Goal: Transaction & Acquisition: Download file/media

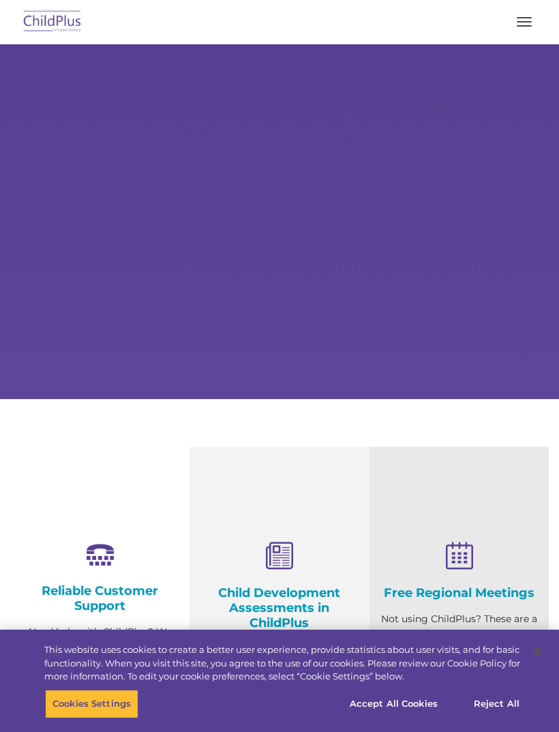
select select "MEDIUM"
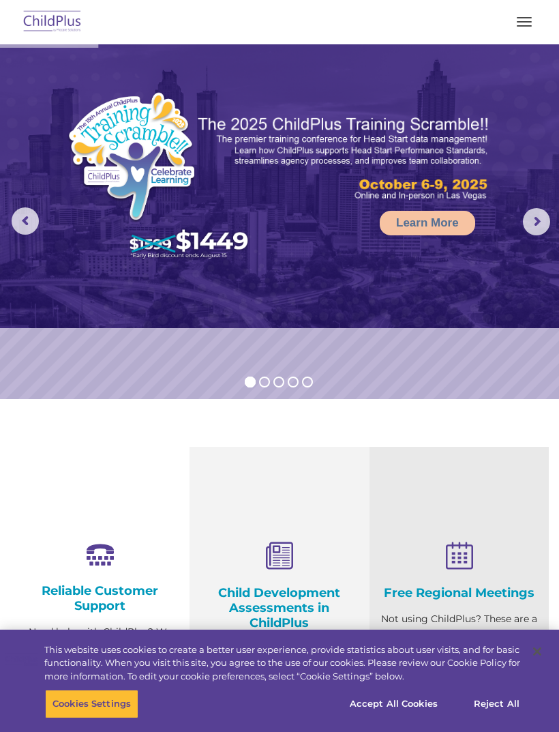
click at [526, 22] on span "button" at bounding box center [524, 21] width 15 height 1
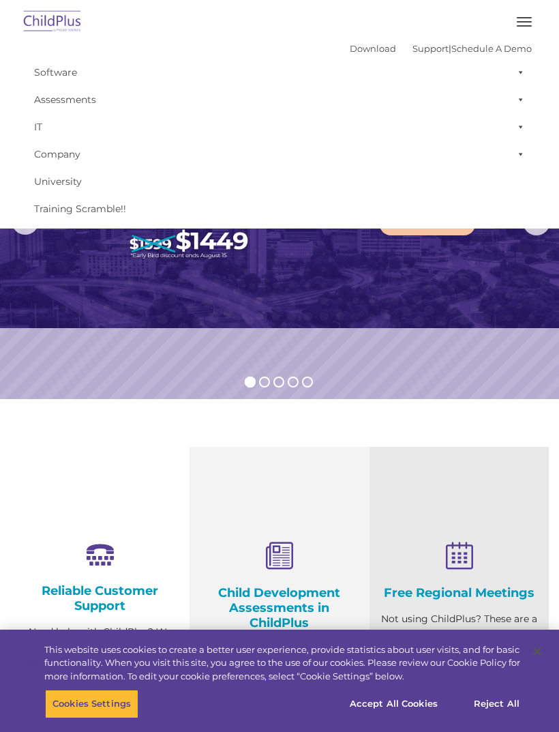
click at [521, 29] on button "button" at bounding box center [524, 22] width 29 height 22
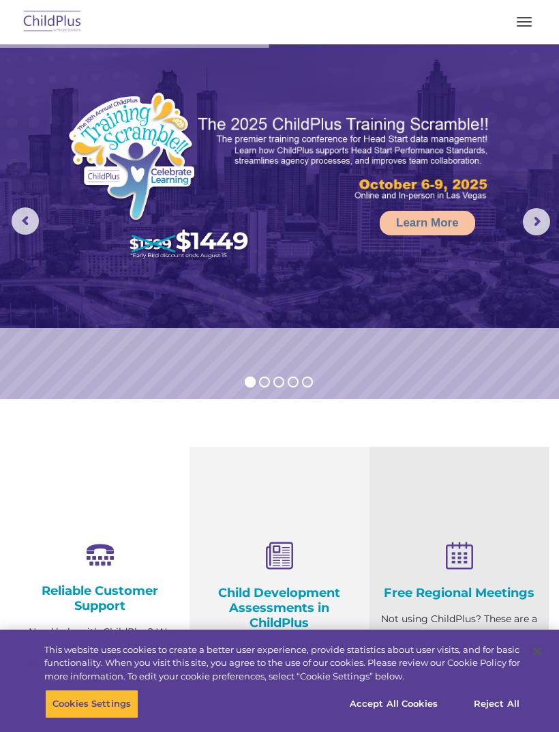
click at [522, 25] on button "button" at bounding box center [524, 22] width 29 height 22
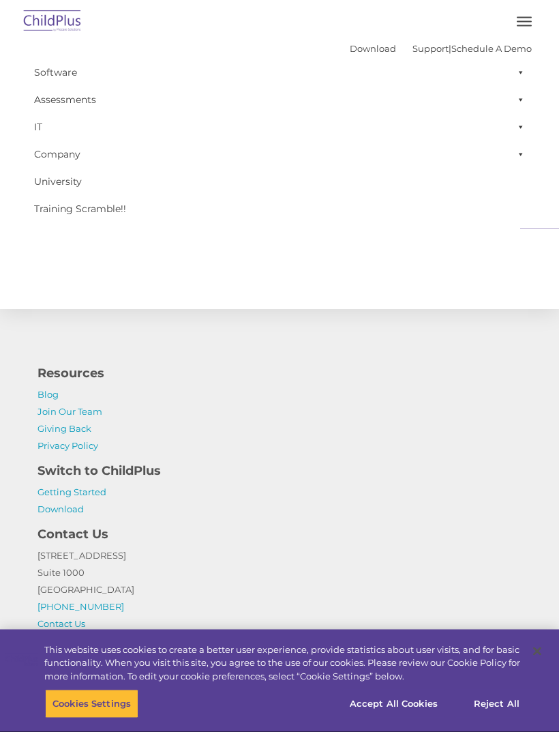
scroll to position [1463, 0]
click at [402, 718] on button "Accept All Cookies" at bounding box center [393, 703] width 103 height 29
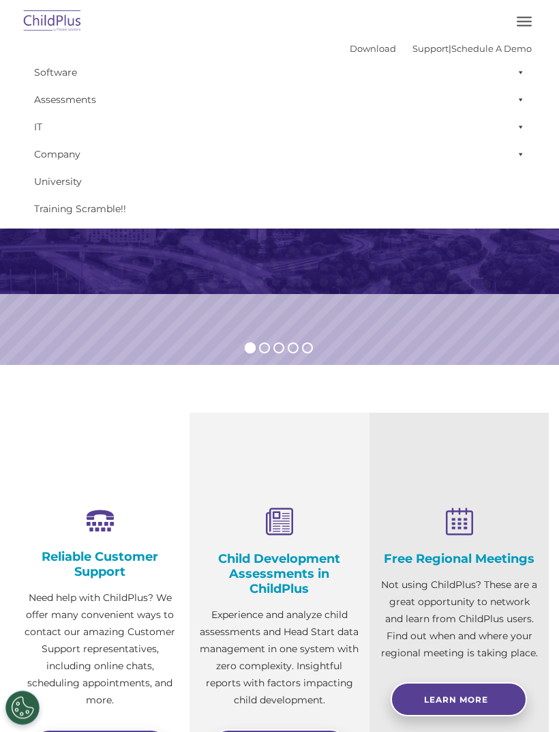
scroll to position [0, 0]
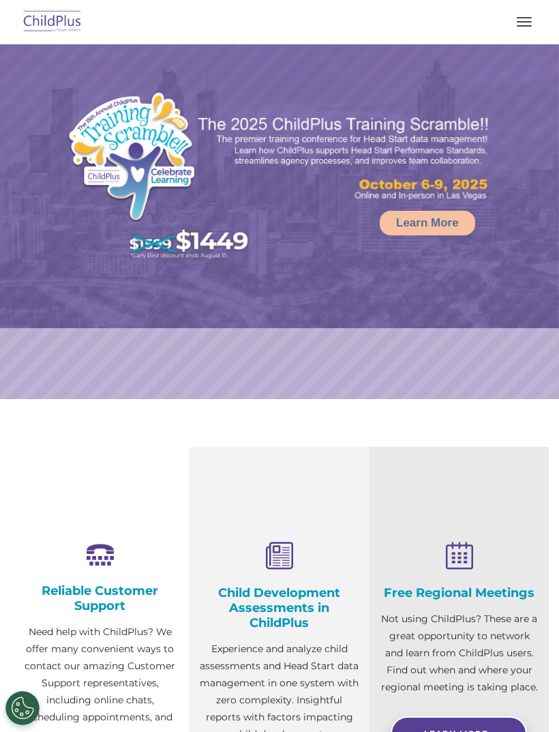
select select "MEDIUM"
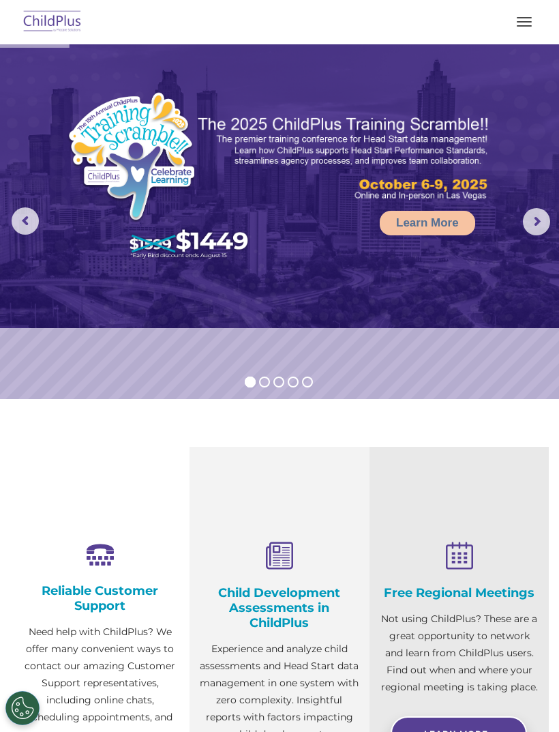
click at [525, 23] on button "button" at bounding box center [524, 22] width 29 height 22
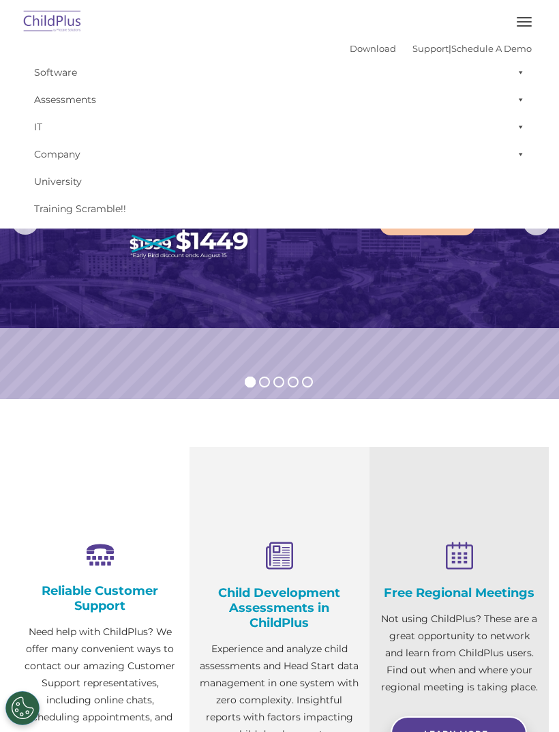
click at [350, 48] on link "Download" at bounding box center [373, 48] width 46 height 11
